Goal: Use online tool/utility: Utilize a website feature to perform a specific function

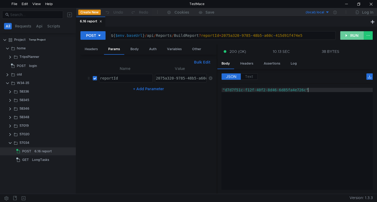
click at [350, 37] on button "RUN" at bounding box center [352, 35] width 24 height 9
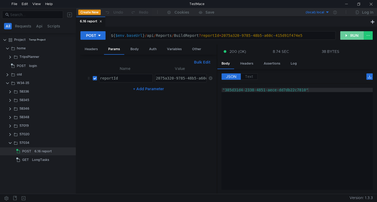
click at [351, 33] on button "RUN" at bounding box center [352, 35] width 24 height 9
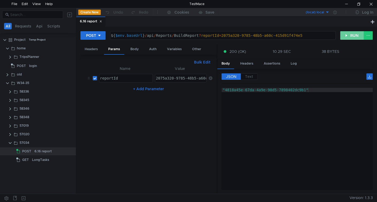
click at [344, 36] on button "RUN" at bounding box center [352, 35] width 24 height 9
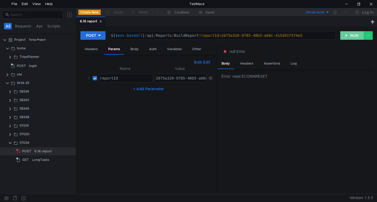
click at [355, 35] on button "RUN" at bounding box center [352, 35] width 24 height 9
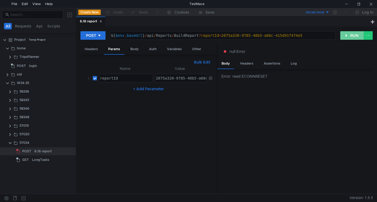
click at [349, 33] on button "RUN" at bounding box center [352, 35] width 24 height 9
click at [349, 37] on button "RUN" at bounding box center [352, 35] width 24 height 9
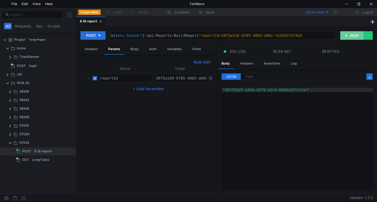
drag, startPoint x: 351, startPoint y: 42, endPoint x: 350, endPoint y: 39, distance: 3.6
click at [351, 42] on div "POST ${ $env . baseUrl } / api / Reports / BuildReport ? reportId = 2075a320 - …" at bounding box center [226, 37] width 293 height 13
click at [350, 37] on button "RUN" at bounding box center [352, 35] width 24 height 9
click at [347, 34] on button "RUN" at bounding box center [352, 35] width 24 height 9
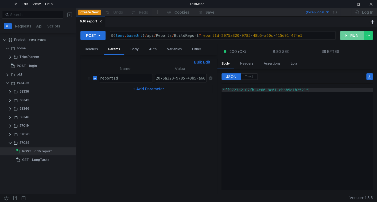
click at [347, 35] on button "RUN" at bounding box center [352, 35] width 24 height 9
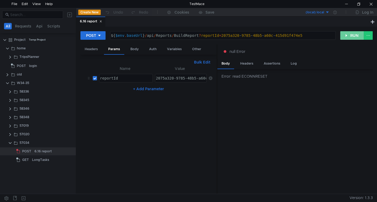
click at [345, 37] on button "RUN" at bounding box center [352, 35] width 24 height 9
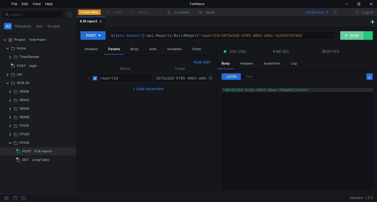
click at [349, 36] on button "RUN" at bounding box center [352, 35] width 24 height 9
click at [348, 36] on button "RUN" at bounding box center [352, 35] width 24 height 9
click at [237, 116] on div ""60d8c197-21de-462c-a04c-0aecfac1a592"" at bounding box center [297, 143] width 151 height 111
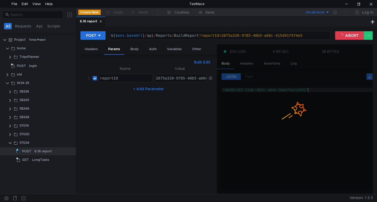
type textarea ""78d1531c-e630-406d-ba43-51e33c82cf95""
